Goal: Information Seeking & Learning: Learn about a topic

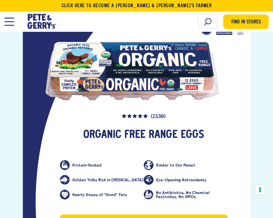
scroll to position [975, 0]
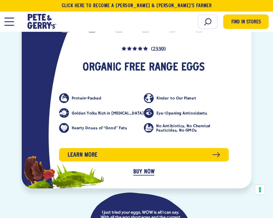
click at [136, 60] on h3 "Organic Free Range Eggs" at bounding box center [144, 67] width 170 height 23
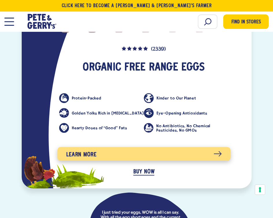
click at [126, 147] on link "Learn more" at bounding box center [143, 154] width 173 height 14
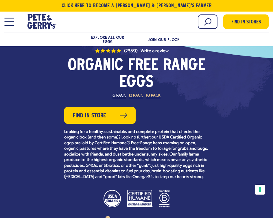
scroll to position [91, 0]
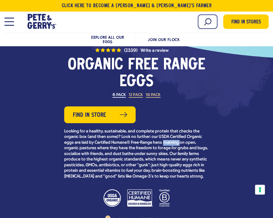
drag, startPoint x: 163, startPoint y: 142, endPoint x: 181, endPoint y: 142, distance: 17.4
click at [181, 142] on p "Looking for a healthy, sustainable, and complete protein that checks the organi…" at bounding box center [136, 154] width 145 height 51
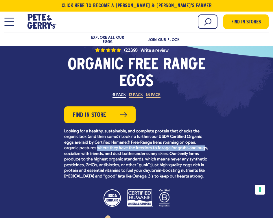
drag, startPoint x: 97, startPoint y: 148, endPoint x: 203, endPoint y: 146, distance: 105.6
click at [203, 146] on p "Looking for a healthy, sustainable, and complete protein that checks the organi…" at bounding box center [136, 154] width 145 height 51
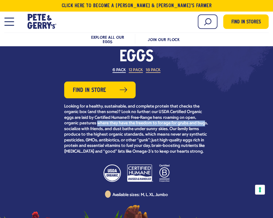
scroll to position [117, 0]
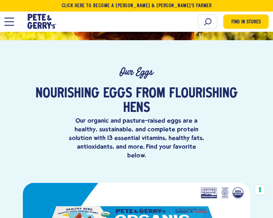
scroll to position [108, 0]
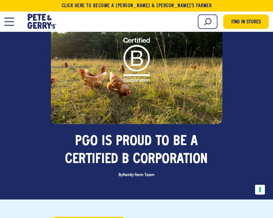
scroll to position [83, 0]
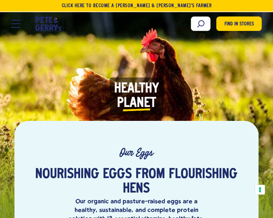
click at [41, 25] on icon at bounding box center [43, 28] width 4 height 6
click at [47, 22] on icon at bounding box center [47, 20] width 4 height 6
click at [16, 23] on button "Open Mobile Menu Modal Dialog" at bounding box center [16, 24] width 10 height 8
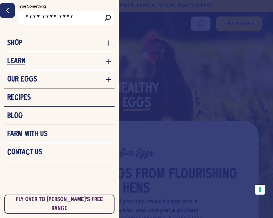
click at [21, 63] on h3 "Learn" at bounding box center [16, 61] width 18 height 9
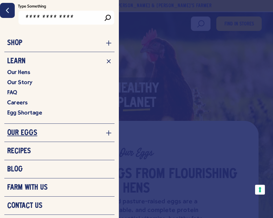
click at [28, 134] on h3 "Our Eggs" at bounding box center [22, 133] width 30 height 9
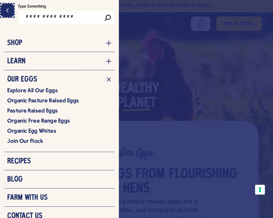
click at [9, 11] on icon "Close menu" at bounding box center [7, 10] width 7 height 10
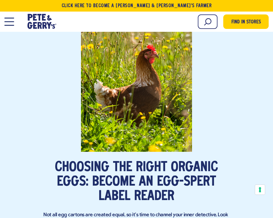
scroll to position [1370, 0]
